Goal: Task Accomplishment & Management: Use online tool/utility

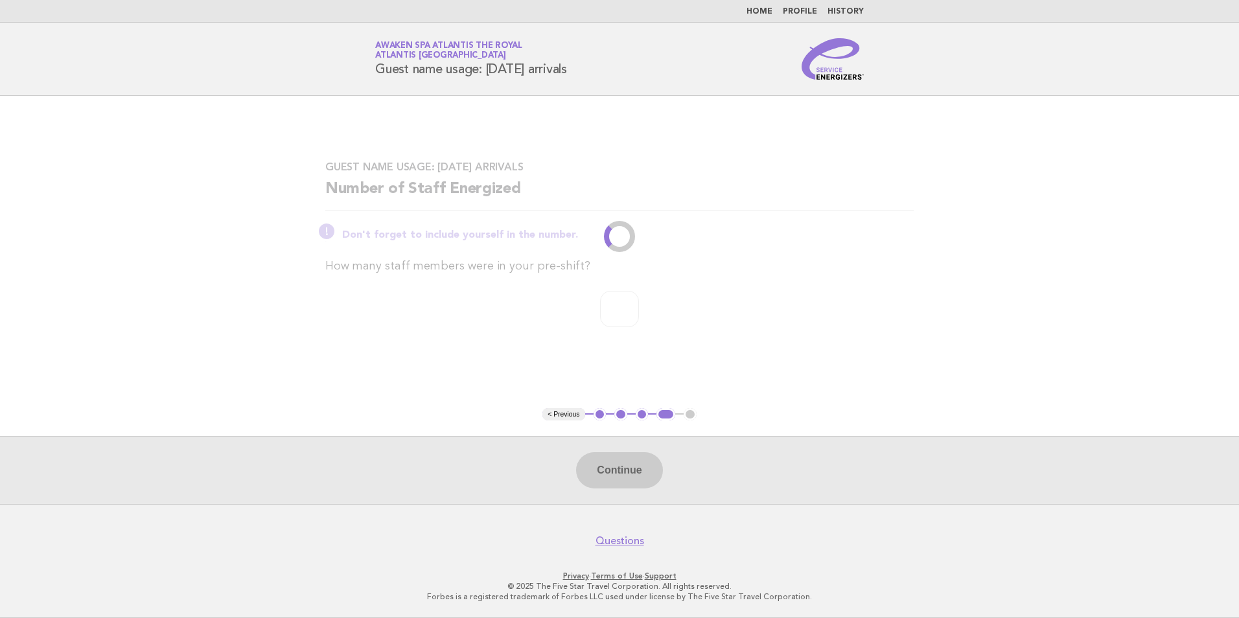
click at [612, 467] on div "Continue" at bounding box center [619, 470] width 1239 height 68
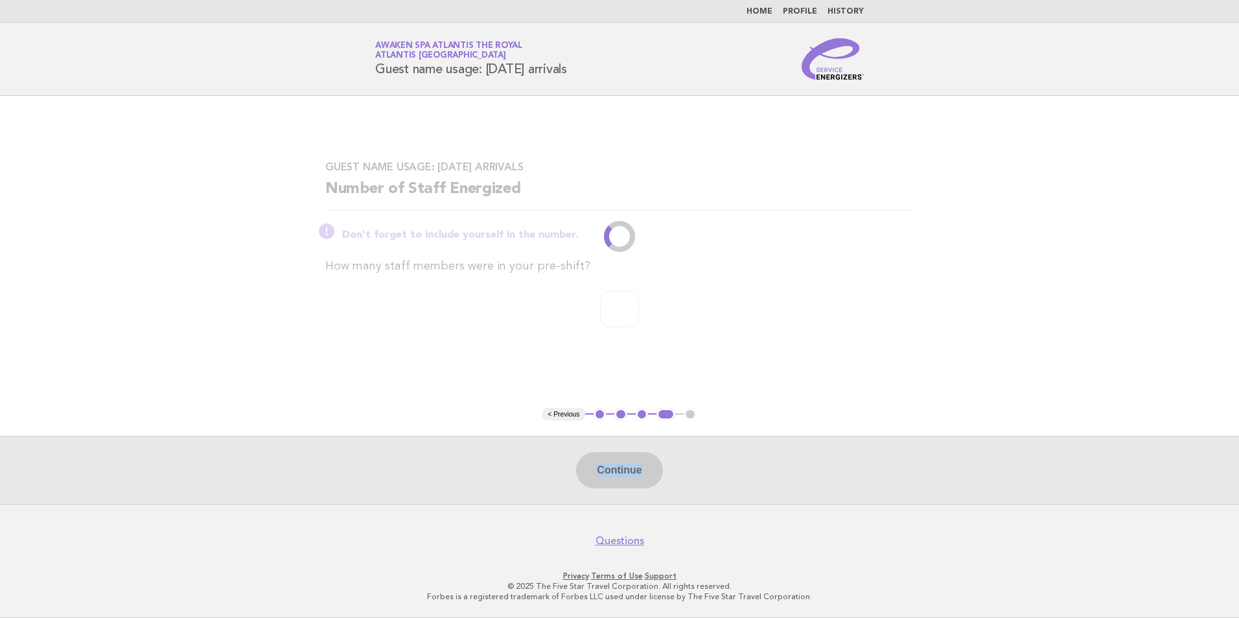
drag, startPoint x: 612, startPoint y: 467, endPoint x: 633, endPoint y: 464, distance: 21.0
click at [633, 464] on div "Continue" at bounding box center [619, 470] width 1239 height 68
drag, startPoint x: 633, startPoint y: 464, endPoint x: 919, endPoint y: 343, distance: 310.9
click at [919, 343] on div "Guest name usage: Today's arrivals Number of Staff Energized Don't forget to in…" at bounding box center [619, 251] width 619 height 213
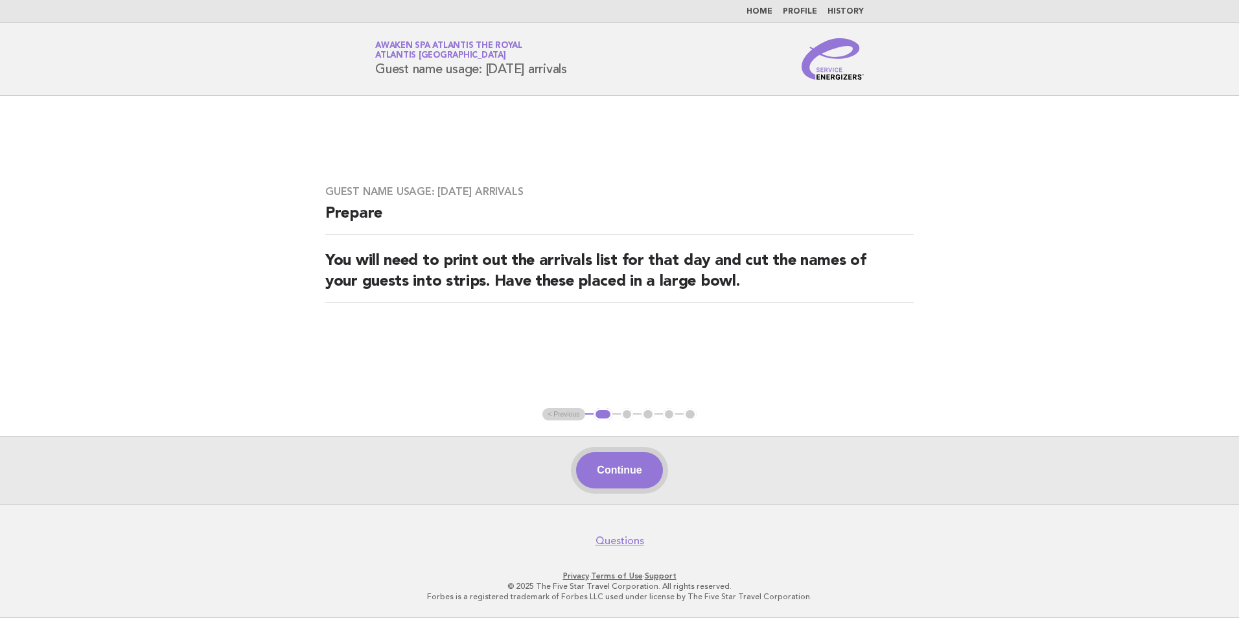
click at [609, 468] on button "Continue" at bounding box center [619, 470] width 86 height 36
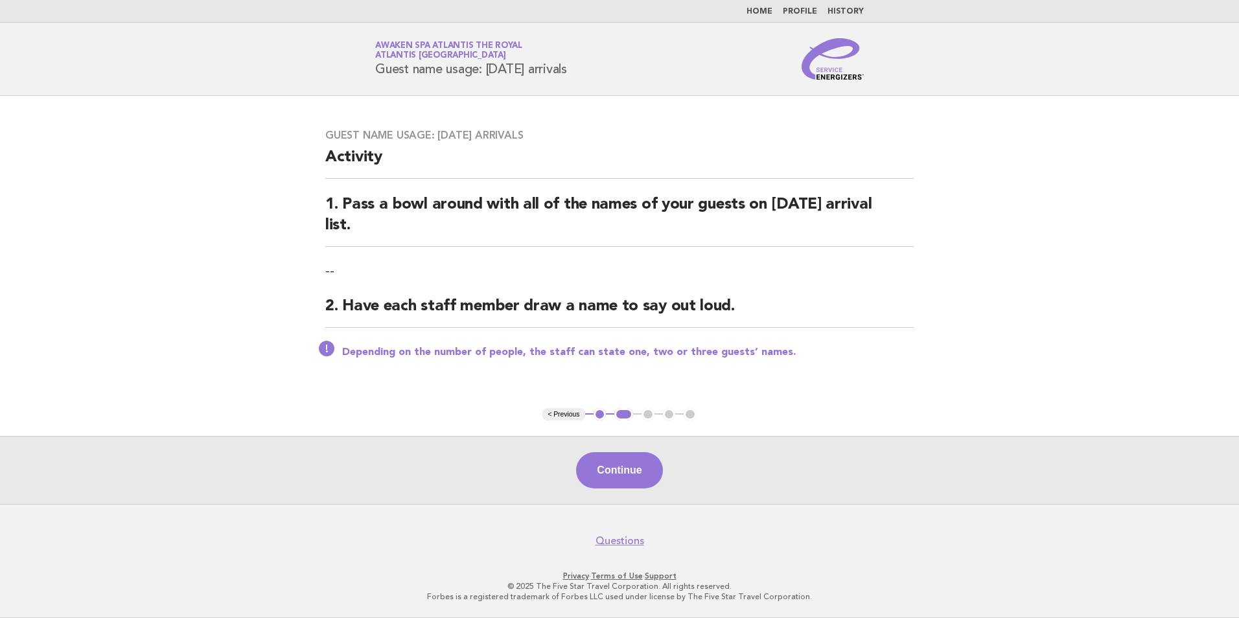
click at [612, 474] on button "Continue" at bounding box center [619, 470] width 86 height 36
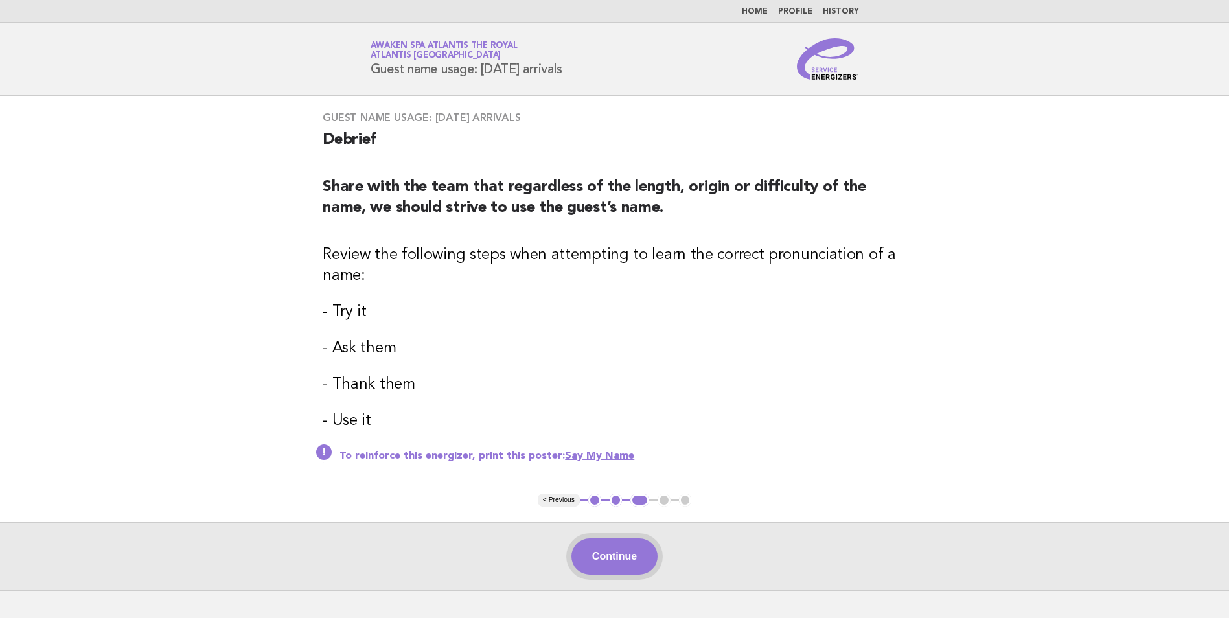
click at [618, 557] on button "Continue" at bounding box center [614, 556] width 86 height 36
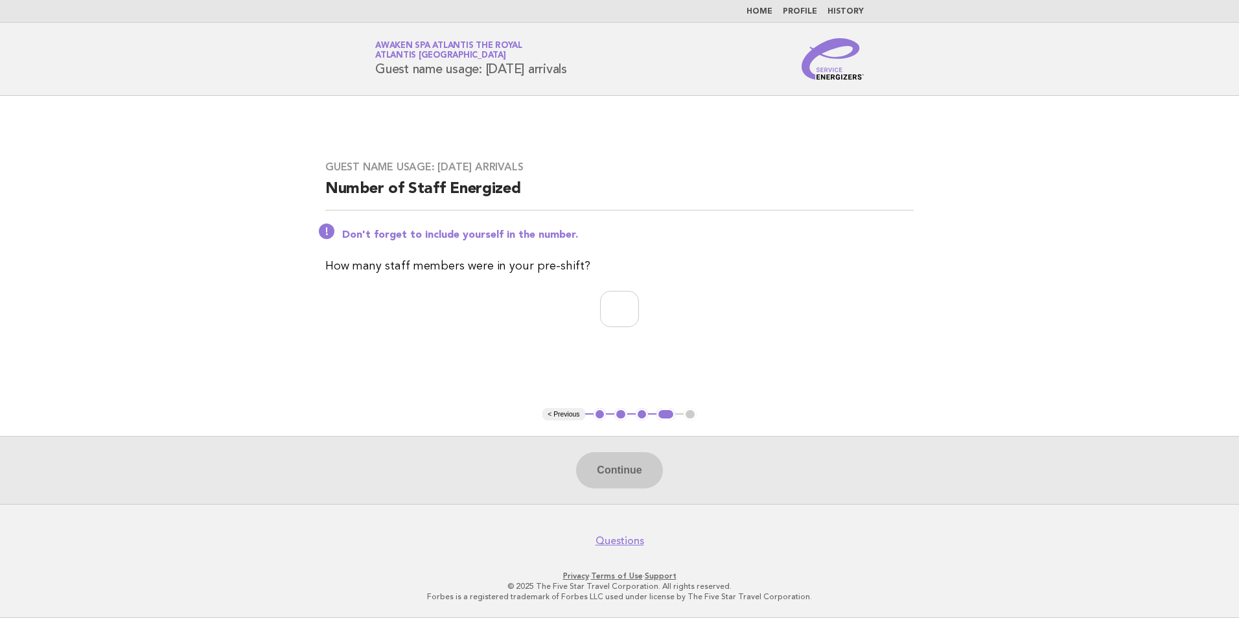
click at [652, 479] on div "Continue" at bounding box center [619, 470] width 1239 height 68
click at [621, 320] on input "number" at bounding box center [619, 309] width 39 height 36
type input "*"
click at [623, 461] on button "Continue" at bounding box center [619, 470] width 86 height 36
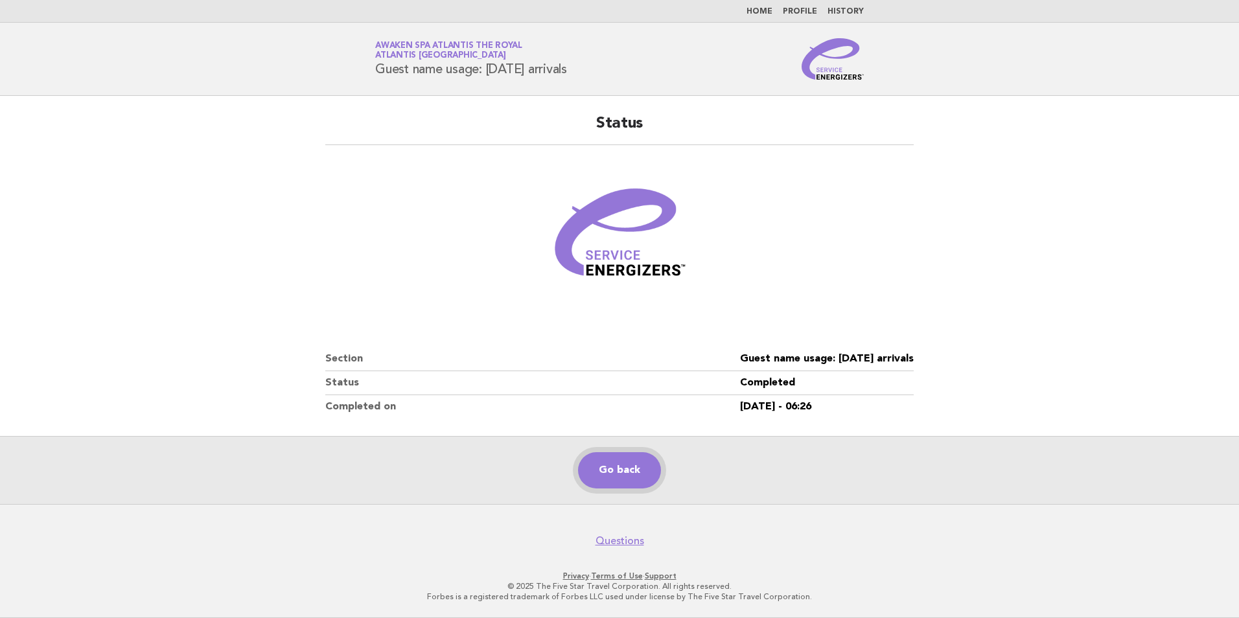
click at [621, 475] on link "Go back" at bounding box center [619, 470] width 83 height 36
